Goal: Find specific page/section: Find specific page/section

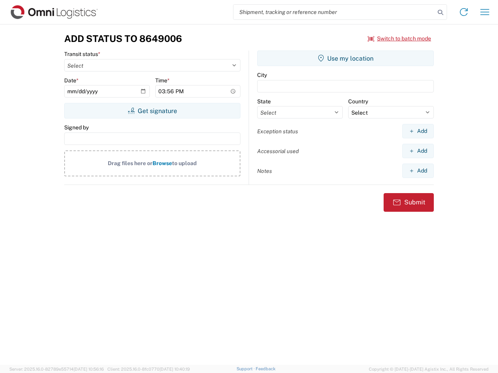
click at [334, 12] on input "search" at bounding box center [333, 12] width 201 height 15
click at [440, 12] on icon at bounding box center [440, 12] width 11 height 11
click at [464, 12] on icon at bounding box center [463, 12] width 12 height 12
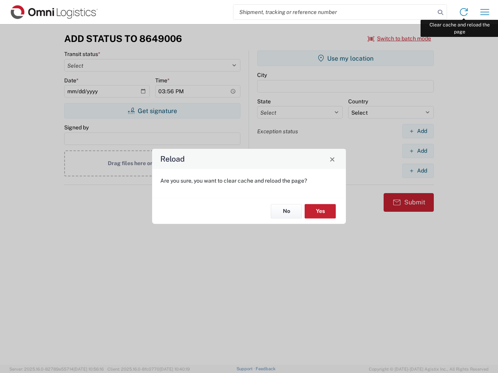
click at [485, 12] on div "Reload Are you sure, you want to clear cache and reload the page? No Yes" at bounding box center [249, 186] width 498 height 373
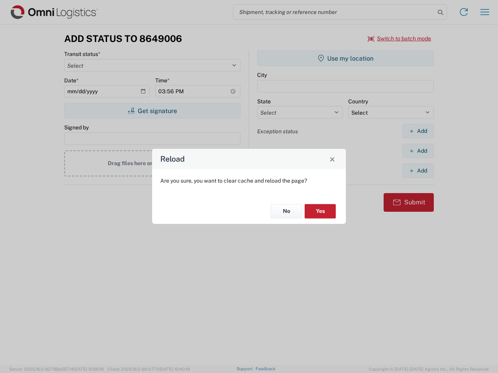
click at [399, 39] on div "Reload Are you sure, you want to clear cache and reload the page? No Yes" at bounding box center [249, 186] width 498 height 373
click at [152, 111] on div "Reload Are you sure, you want to clear cache and reload the page? No Yes" at bounding box center [249, 186] width 498 height 373
click at [345, 58] on div "Reload Are you sure, you want to clear cache and reload the page? No Yes" at bounding box center [249, 186] width 498 height 373
click at [418, 131] on div "Reload Are you sure, you want to clear cache and reload the page? No Yes" at bounding box center [249, 186] width 498 height 373
click at [418, 151] on div "Reload Are you sure, you want to clear cache and reload the page? No Yes" at bounding box center [249, 186] width 498 height 373
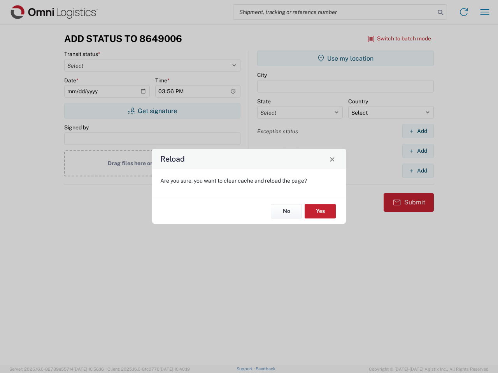
click at [418, 171] on div "Reload Are you sure, you want to clear cache and reload the page? No Yes" at bounding box center [249, 186] width 498 height 373
